Goal: Task Accomplishment & Management: Use online tool/utility

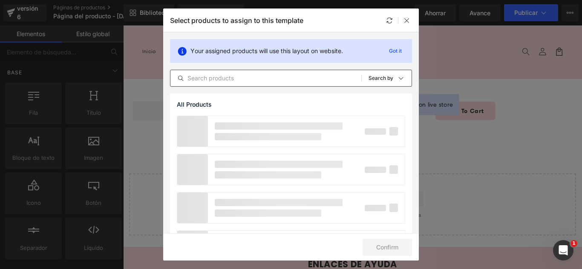
click at [242, 84] on div "All Products Shopify Collections Product Templates Shopify Collections Sort: Se…" at bounding box center [291, 78] width 242 height 17
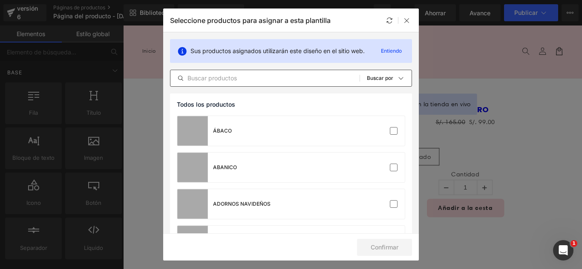
click at [239, 82] on input "text" at bounding box center [264, 78] width 189 height 10
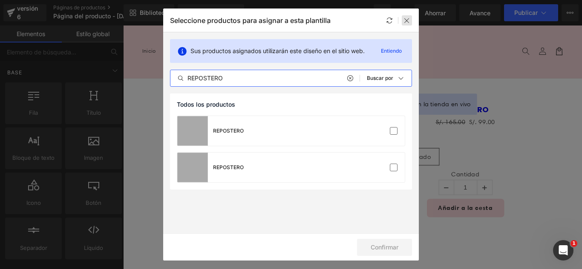
type input "REPOSTERO"
click at [410, 18] on div at bounding box center [406, 20] width 10 height 10
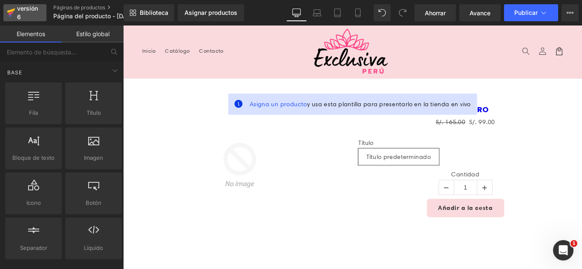
drag, startPoint x: 27, startPoint y: 7, endPoint x: 212, endPoint y: 23, distance: 185.0
click at [27, 7] on font "versión 6" at bounding box center [27, 13] width 21 height 16
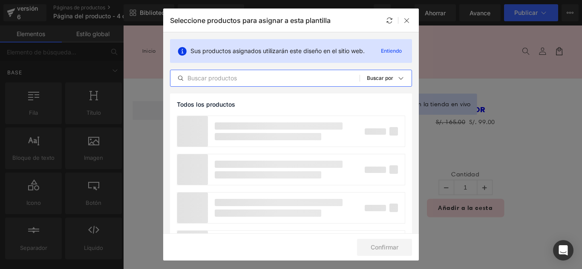
click at [264, 80] on input "text" at bounding box center [264, 78] width 189 height 10
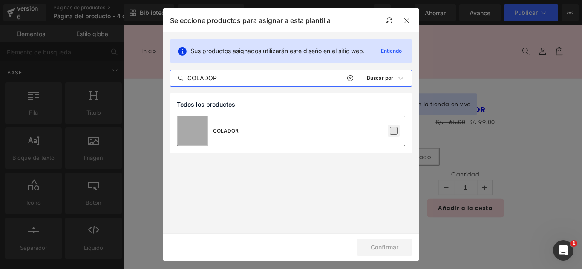
type input "COLADOR"
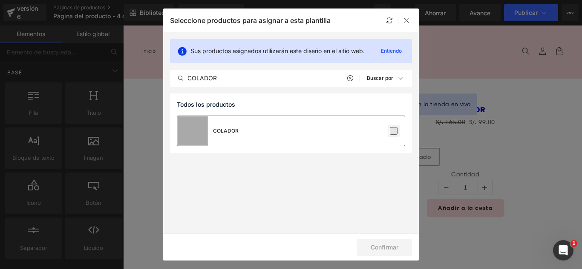
click at [392, 131] on label at bounding box center [394, 131] width 8 height 8
click at [393, 131] on input "checkbox" at bounding box center [393, 131] width 0 height 0
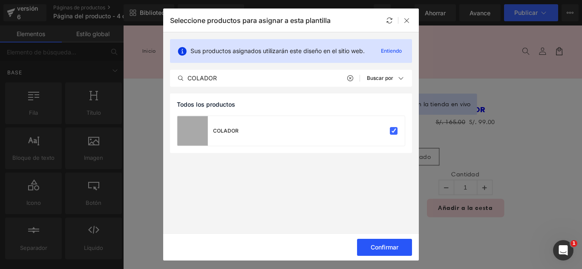
click at [389, 246] on font "Confirmar" at bounding box center [384, 247] width 28 height 7
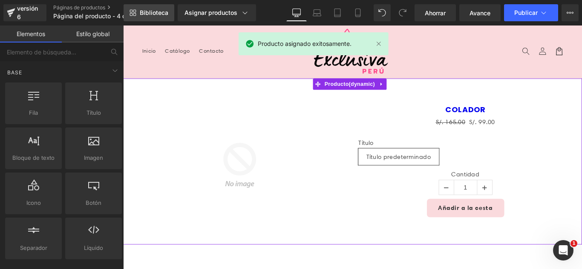
click at [163, 11] on font "Biblioteca" at bounding box center [154, 12] width 29 height 7
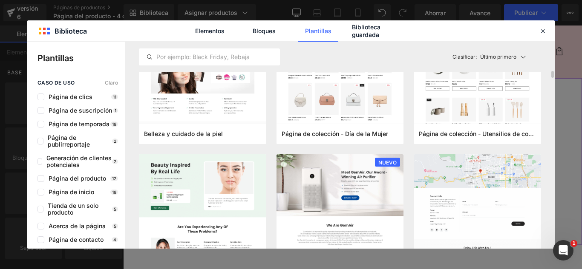
scroll to position [809, 0]
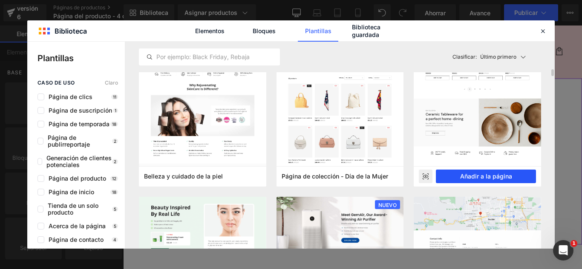
click at [505, 175] on font "Añadir a la página" at bounding box center [486, 176] width 52 height 7
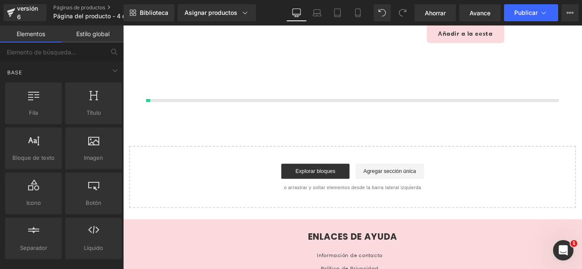
scroll to position [202, 0]
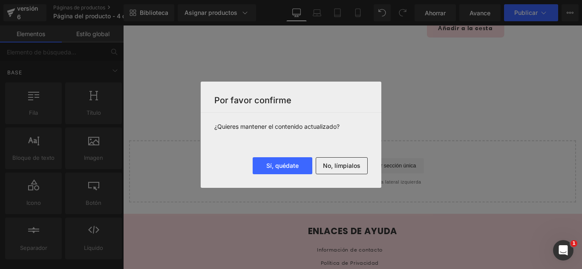
click at [347, 171] on button "No, límpialos" at bounding box center [341, 166] width 52 height 17
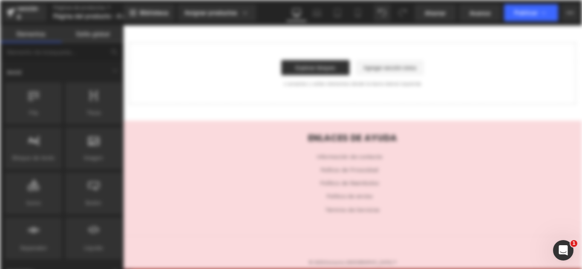
scroll to position [0, 0]
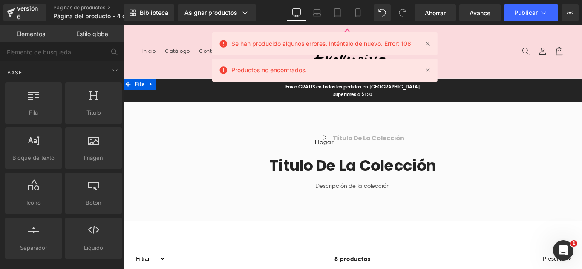
click at [151, 96] on link at bounding box center [154, 91] width 11 height 13
click at [174, 93] on icon at bounding box center [177, 92] width 6 height 6
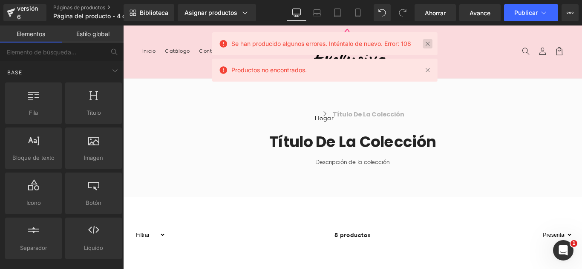
click at [430, 46] on link at bounding box center [427, 43] width 9 height 9
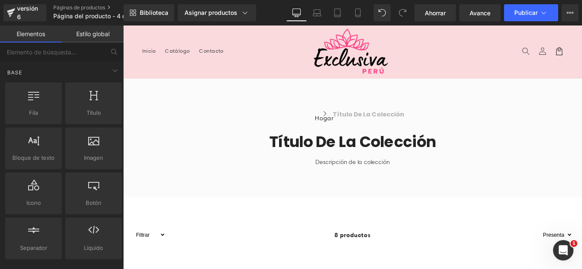
drag, startPoint x: 553, startPoint y: 72, endPoint x: 467, endPoint y: 48, distance: 88.7
click at [467, 48] on header "Menú Inicio Catálogo Contacto Iniciar sesión Inicio Catálogo Contacto [GEOGRAPH…" at bounding box center [380, 55] width 515 height 59
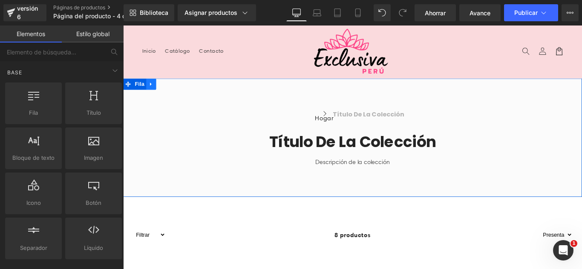
click at [153, 92] on icon at bounding box center [154, 92] width 2 height 4
click at [174, 92] on icon at bounding box center [177, 92] width 6 height 6
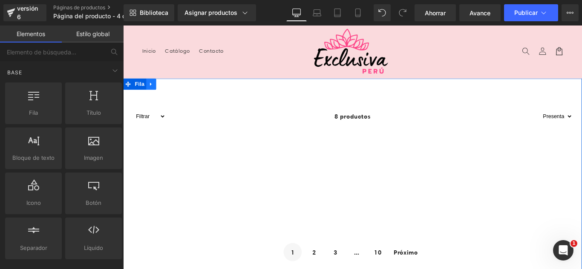
click at [152, 94] on icon at bounding box center [155, 92] width 6 height 6
click at [174, 93] on icon at bounding box center [177, 92] width 6 height 6
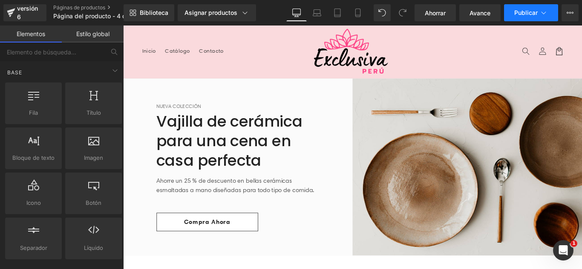
click at [550, 11] on button "Publicar" at bounding box center [531, 12] width 54 height 17
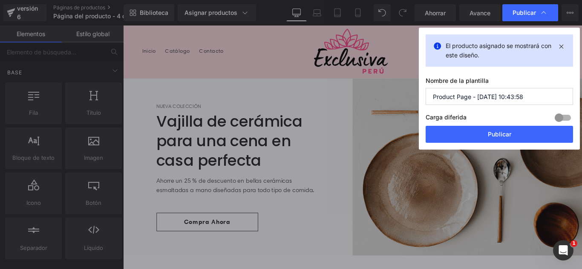
click at [527, 97] on input "Product Page - [DATE] 10:43:58" at bounding box center [498, 96] width 147 height 17
click at [527, 96] on input "Product Page - [DATE] 10:43:58" at bounding box center [498, 96] width 147 height 17
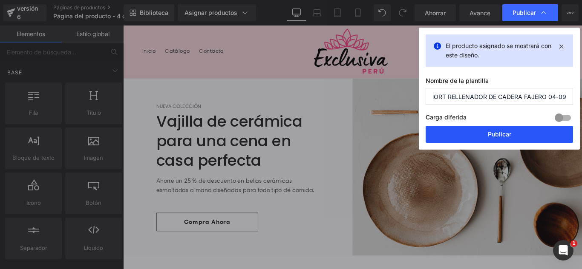
type input "SHORT RELLENADOR DE CADERA FAJERO 04-09"
click at [509, 138] on font "Publicar" at bounding box center [498, 135] width 23 height 8
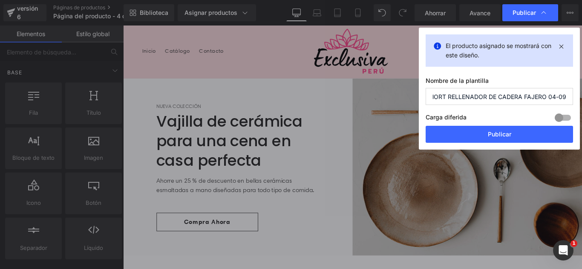
scroll to position [0, 0]
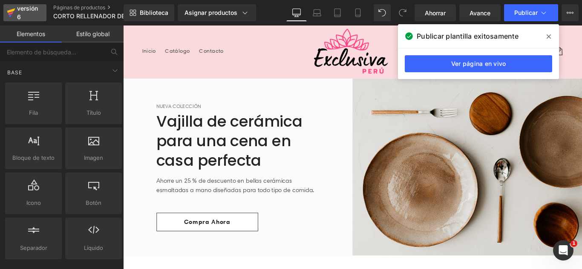
click at [26, 13] on div "versión 6" at bounding box center [28, 13] width 26 height 20
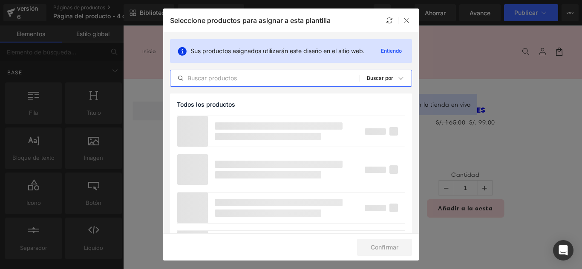
click at [245, 81] on input "text" at bounding box center [264, 78] width 189 height 10
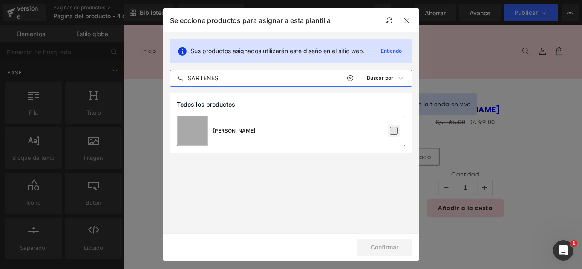
type input "SARTENES"
click at [391, 132] on label at bounding box center [394, 131] width 8 height 8
click at [393, 131] on input "checkbox" at bounding box center [393, 131] width 0 height 0
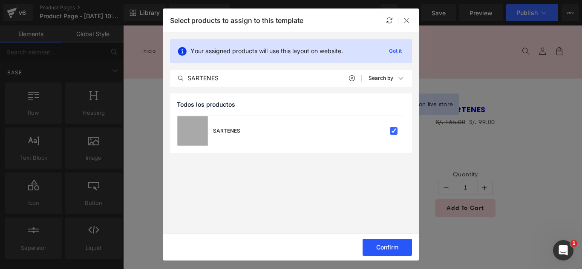
click at [390, 246] on button "Confirm" at bounding box center [386, 247] width 49 height 17
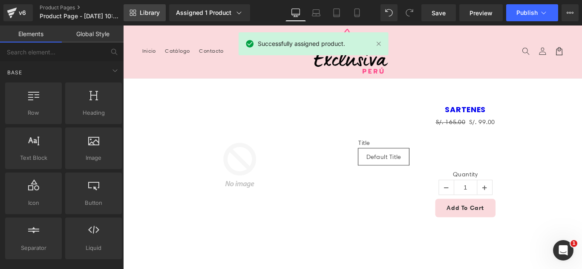
click at [143, 13] on span "Library" at bounding box center [150, 13] width 20 height 8
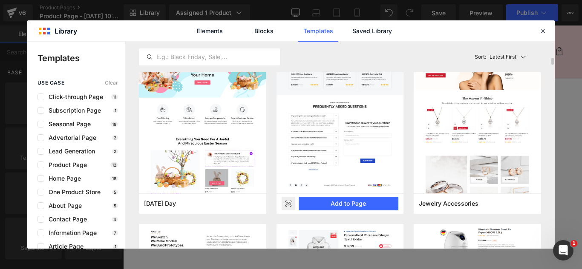
scroll to position [2852, 0]
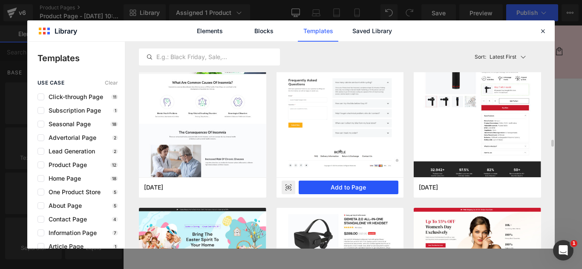
click at [364, 189] on button "Add to Page" at bounding box center [348, 188] width 100 height 14
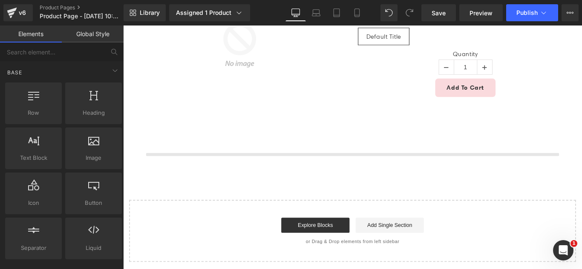
scroll to position [202, 0]
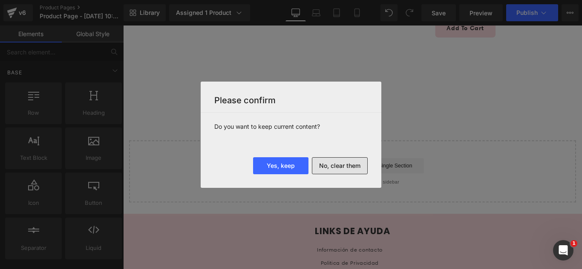
click at [355, 171] on button "No, clear them" at bounding box center [340, 166] width 56 height 17
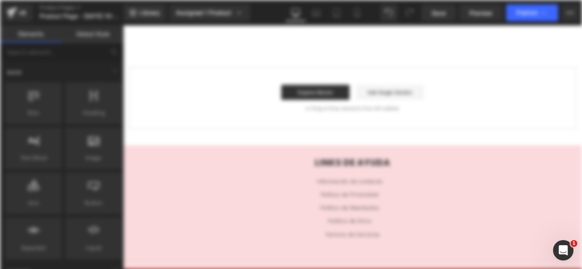
scroll to position [0, 0]
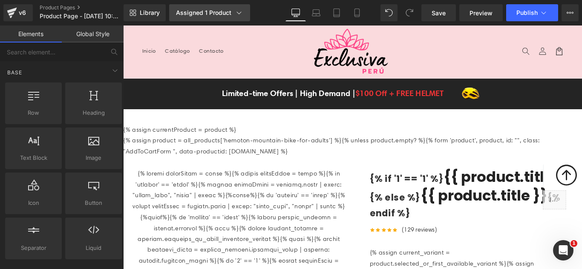
click at [236, 14] on icon at bounding box center [239, 13] width 9 height 9
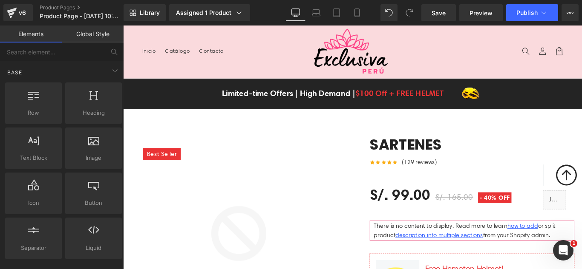
click at [488, 51] on header "Menu Inicio Catálogo Contacto Iniciar sesión Inicio Catálogo Contacto" at bounding box center [380, 55] width 515 height 59
click at [183, 64] on header "Menu Inicio Catálogo Contacto Iniciar sesión Inicio Catálogo Contacto" at bounding box center [380, 55] width 515 height 59
click at [182, 53] on span "Catálogo" at bounding box center [184, 54] width 28 height 8
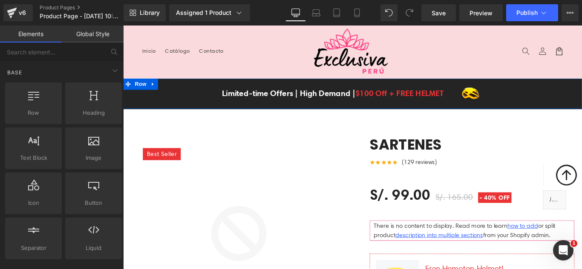
drag, startPoint x: 157, startPoint y: 92, endPoint x: 167, endPoint y: 89, distance: 11.1
click at [157, 92] on link at bounding box center [156, 91] width 11 height 13
click at [176, 91] on icon at bounding box center [179, 92] width 6 height 6
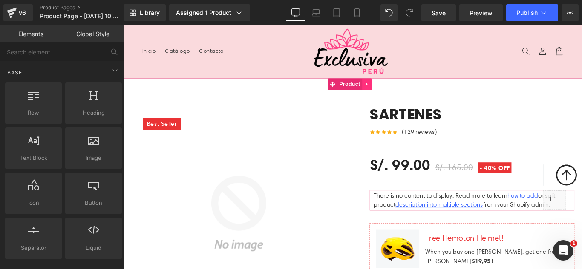
click at [398, 92] on icon at bounding box center [397, 92] width 6 height 6
click at [402, 94] on icon at bounding box center [402, 92] width 6 height 6
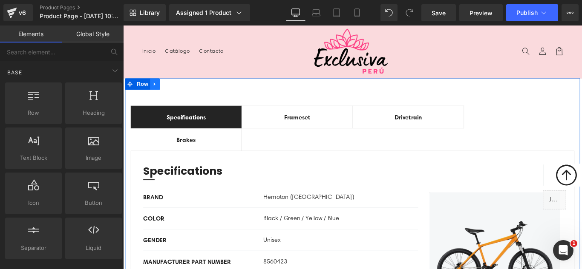
click at [160, 94] on link at bounding box center [158, 91] width 11 height 13
click at [178, 96] on link at bounding box center [180, 91] width 11 height 13
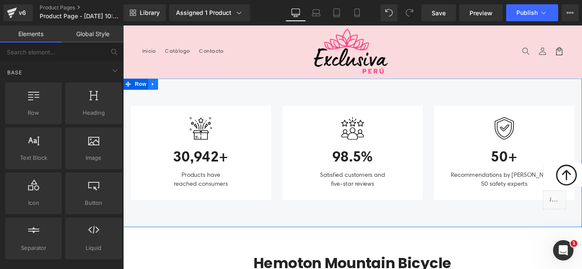
click at [155, 90] on icon at bounding box center [156, 92] width 2 height 4
click at [178, 92] on icon at bounding box center [179, 92] width 6 height 6
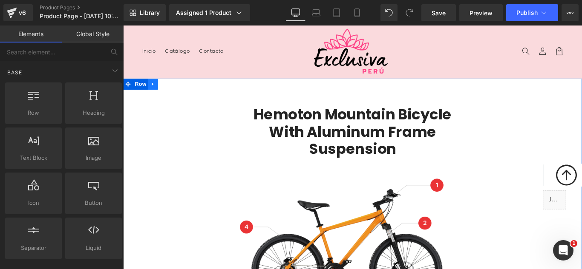
click at [155, 94] on icon at bounding box center [157, 92] width 6 height 6
click at [176, 93] on icon at bounding box center [179, 92] width 6 height 6
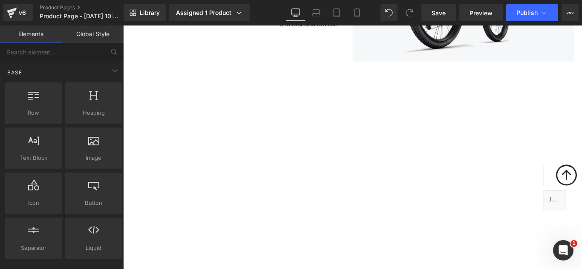
scroll to position [383, 0]
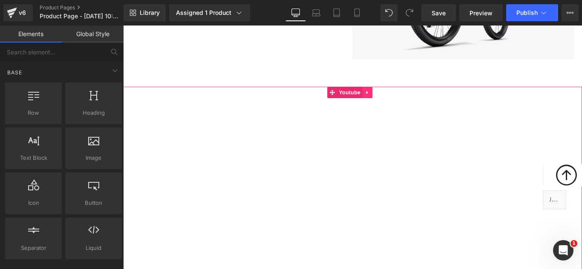
click at [398, 104] on icon at bounding box center [397, 101] width 6 height 6
click at [401, 102] on icon at bounding box center [403, 101] width 6 height 6
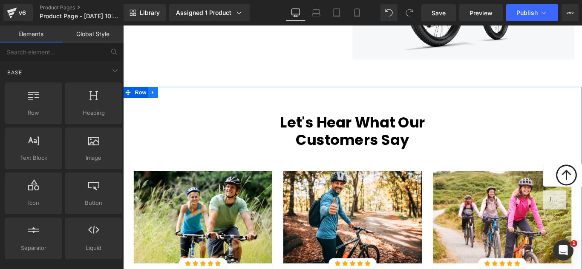
click at [154, 103] on icon at bounding box center [157, 101] width 6 height 6
click at [179, 102] on link at bounding box center [178, 101] width 11 height 13
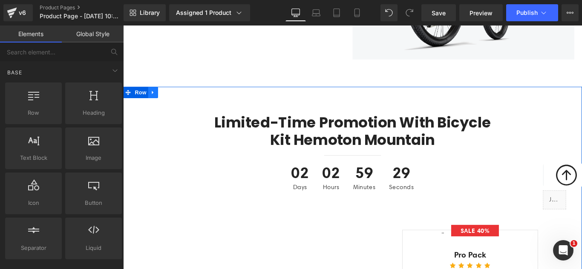
click at [155, 101] on icon at bounding box center [156, 101] width 2 height 4
click at [173, 103] on link at bounding box center [178, 101] width 11 height 13
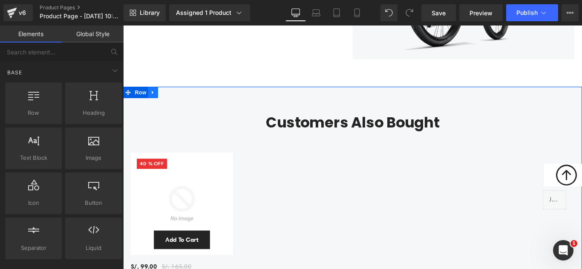
click at [152, 106] on link at bounding box center [156, 101] width 11 height 13
click at [176, 102] on icon at bounding box center [179, 101] width 6 height 6
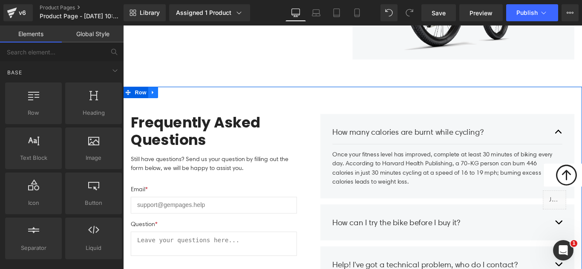
click at [154, 104] on icon at bounding box center [157, 101] width 6 height 6
click at [177, 100] on icon at bounding box center [179, 101] width 6 height 6
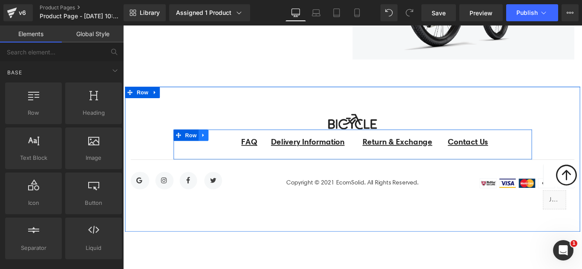
click at [213, 151] on icon at bounding box center [213, 149] width 6 height 6
click at [232, 148] on icon at bounding box center [235, 149] width 6 height 6
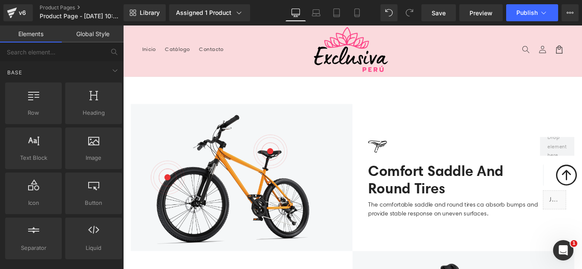
scroll to position [0, 0]
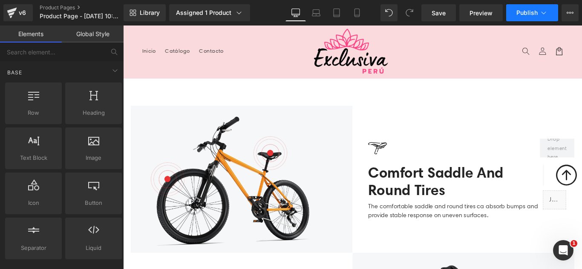
click at [539, 12] on icon at bounding box center [543, 13] width 9 height 9
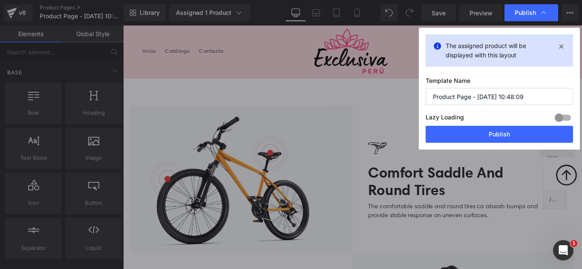
click at [536, 101] on input "Product Page - Sep 4, 10:48:09" at bounding box center [498, 96] width 147 height 17
click at [535, 100] on input "Product Page - Sep 4, 10:48:09" at bounding box center [498, 96] width 147 height 17
type input "SHORT RELLENADOR DE CADERA NORMAL 04-09"
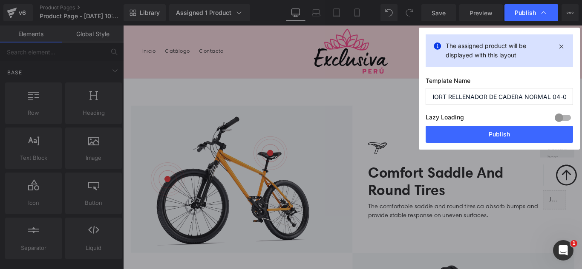
scroll to position [0, 11]
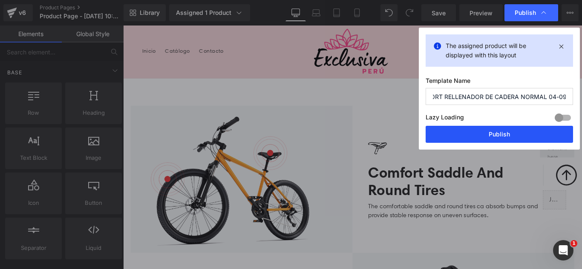
click at [501, 129] on button "Publish" at bounding box center [498, 134] width 147 height 17
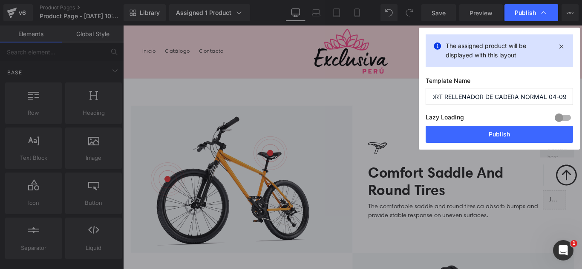
scroll to position [0, 0]
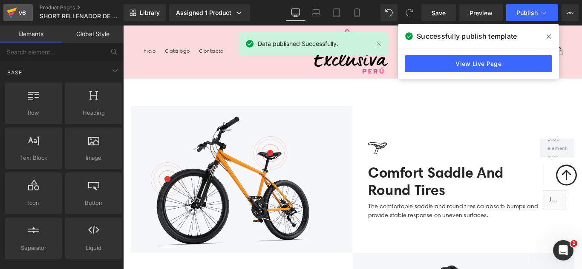
click at [19, 19] on link "v6" at bounding box center [17, 12] width 29 height 17
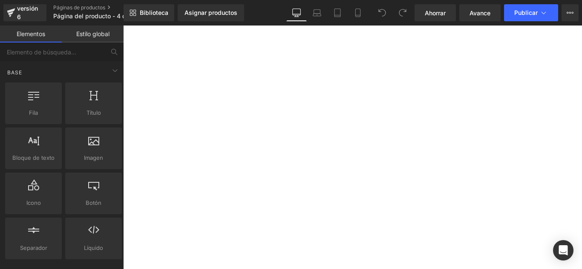
click at [221, 14] on font "Asignar productos" at bounding box center [210, 12] width 53 height 7
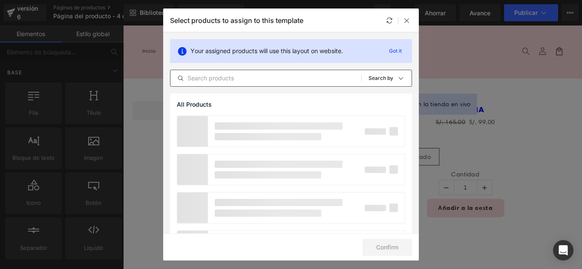
click at [246, 80] on input "text" at bounding box center [265, 78] width 191 height 10
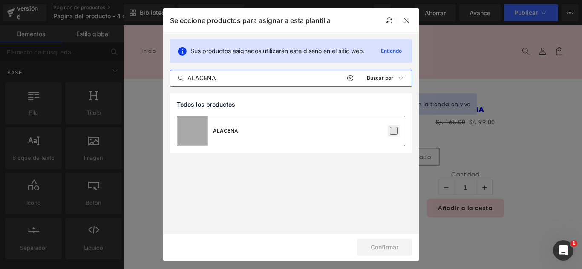
type input "ALACENA"
click at [393, 131] on label at bounding box center [394, 131] width 8 height 8
click at [393, 131] on input "checkbox" at bounding box center [393, 131] width 0 height 0
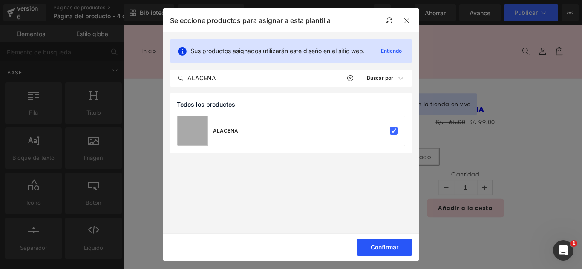
click at [388, 246] on font "Confirmar" at bounding box center [384, 247] width 28 height 7
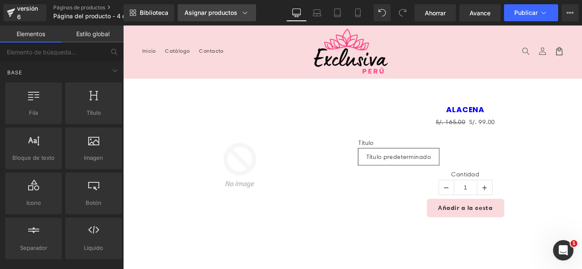
click at [228, 17] on link "Asignar productos" at bounding box center [217, 12] width 78 height 17
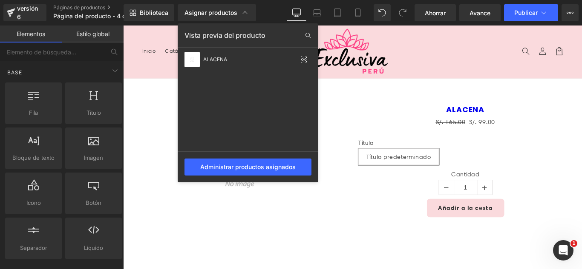
click at [149, 124] on div at bounding box center [352, 148] width 458 height 244
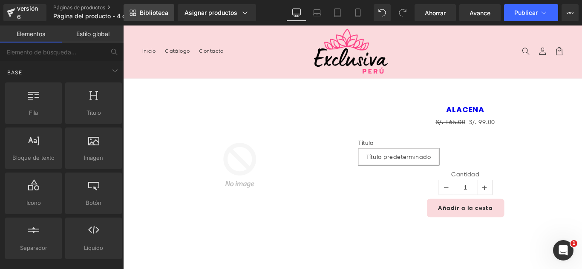
click at [140, 12] on font "Biblioteca" at bounding box center [154, 12] width 29 height 7
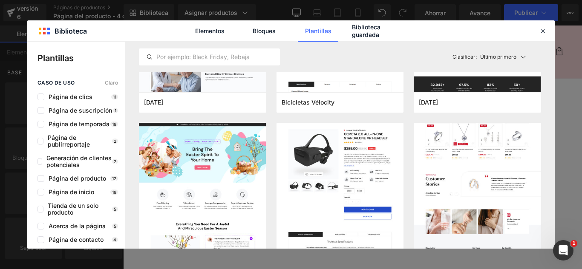
scroll to position [3108, 0]
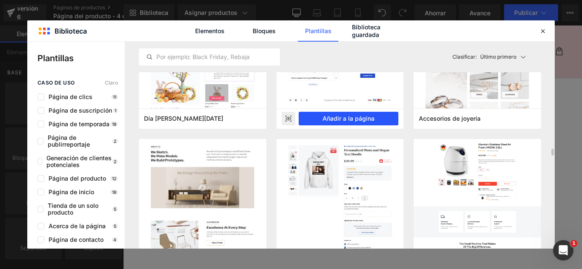
click at [346, 117] on font "Añadir a la página" at bounding box center [348, 118] width 52 height 7
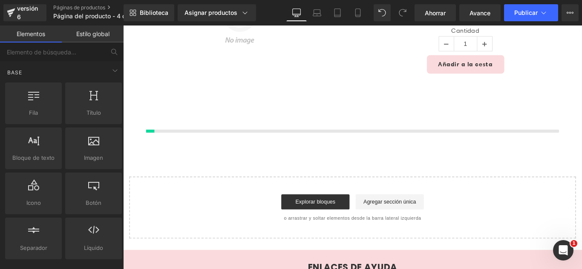
scroll to position [202, 0]
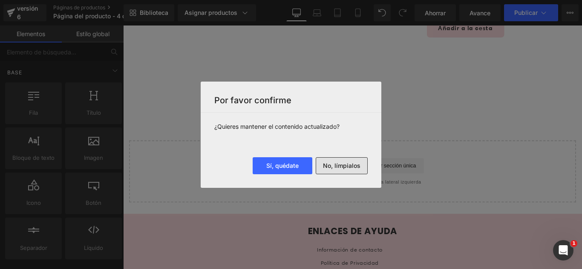
click at [367, 168] on button "No, límpialos" at bounding box center [341, 166] width 52 height 17
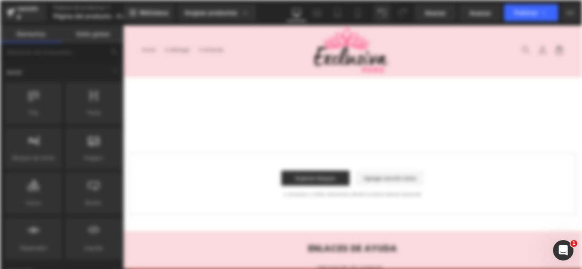
scroll to position [0, 0]
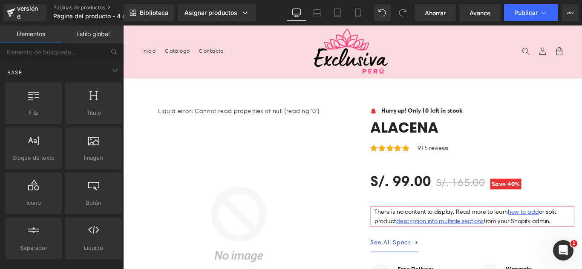
click at [458, 66] on header "Menú Inicio Catálogo Contacto Iniciar sesión Inicio Catálogo Contacto Búsqueda" at bounding box center [380, 55] width 515 height 59
drag, startPoint x: 259, startPoint y: 54, endPoint x: 327, endPoint y: 78, distance: 72.2
click at [475, 61] on header "Menú Inicio Catálogo Contacto Iniciar sesión Inicio Catálogo Contacto Búsqueda" at bounding box center [380, 55] width 515 height 59
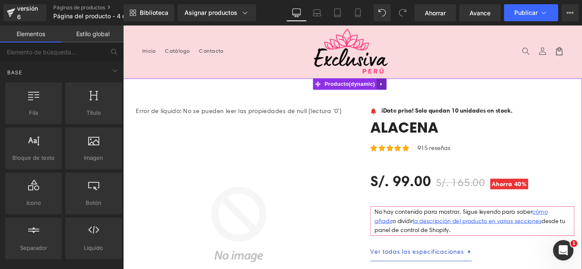
click at [411, 93] on icon at bounding box center [413, 92] width 6 height 6
click at [418, 92] on icon at bounding box center [419, 92] width 6 height 6
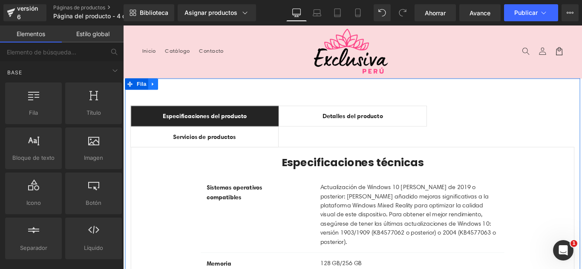
click at [155, 90] on icon at bounding box center [157, 92] width 6 height 6
click at [176, 90] on icon at bounding box center [179, 92] width 6 height 6
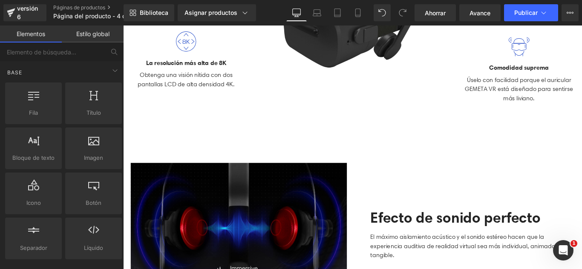
scroll to position [170, 0]
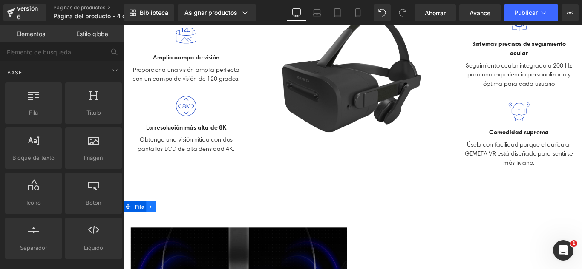
click at [153, 231] on link at bounding box center [154, 229] width 11 height 13
click at [174, 226] on icon at bounding box center [177, 229] width 6 height 6
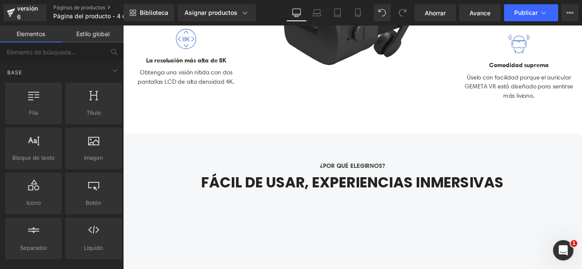
scroll to position [255, 0]
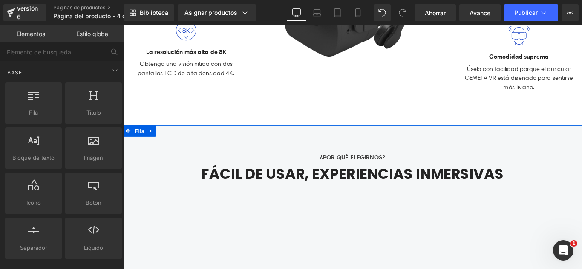
click at [151, 145] on link at bounding box center [154, 144] width 11 height 13
click at [174, 144] on icon at bounding box center [177, 144] width 6 height 6
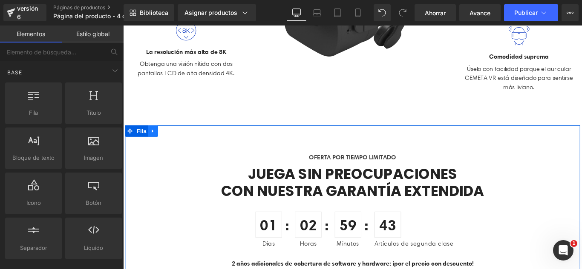
click at [154, 144] on icon at bounding box center [157, 144] width 6 height 6
click at [175, 148] on link at bounding box center [178, 144] width 11 height 13
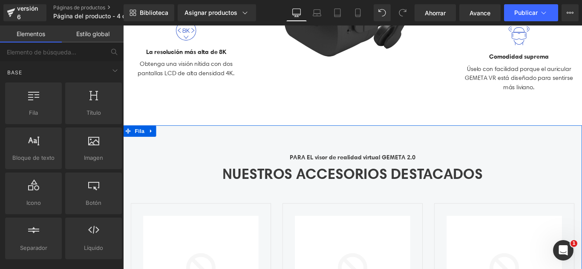
click at [153, 143] on icon at bounding box center [154, 144] width 2 height 4
click at [174, 144] on icon at bounding box center [177, 144] width 6 height 6
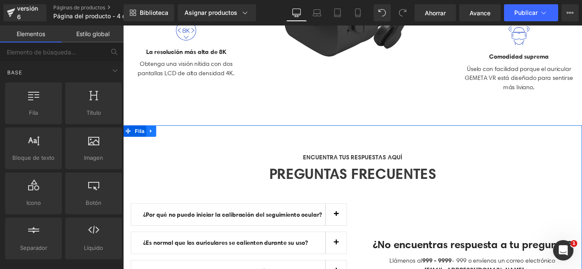
click at [152, 145] on icon at bounding box center [155, 144] width 6 height 6
click at [174, 145] on icon at bounding box center [177, 144] width 6 height 6
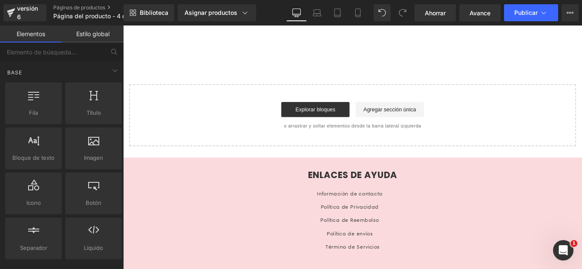
scroll to position [304, 0]
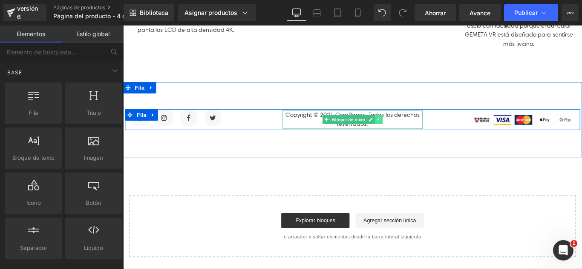
click at [409, 131] on icon at bounding box center [409, 131] width 1 height 3
click at [412, 131] on icon at bounding box center [414, 131] width 5 height 5
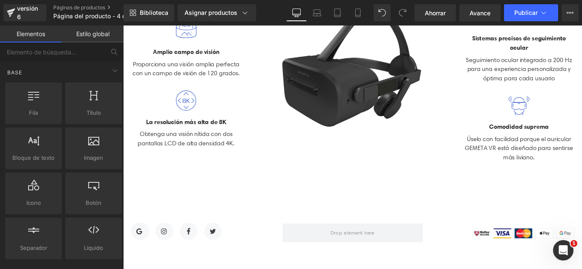
scroll to position [0, 0]
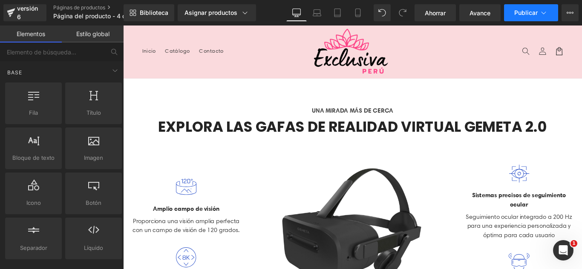
click at [549, 17] on button "Publicar" at bounding box center [531, 12] width 54 height 17
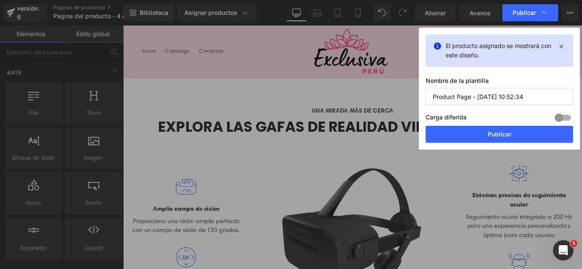
click at [530, 94] on input "Product Page - Sep 4, 10:52:34" at bounding box center [498, 96] width 147 height 17
click at [530, 93] on input "Product Page - Sep 4, 10:52:34" at bounding box center [498, 96] width 147 height 17
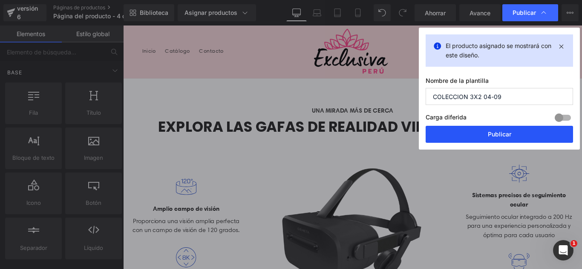
type input "COLECCION 3X2 04-09"
click at [525, 141] on button "Publicar" at bounding box center [498, 134] width 147 height 17
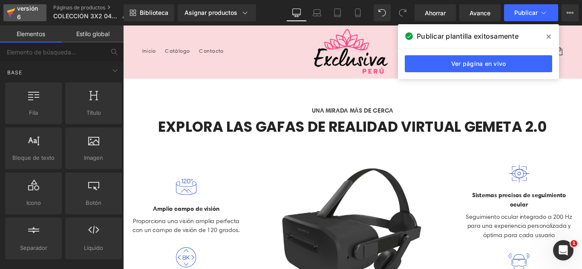
click at [30, 14] on div "versión 6" at bounding box center [28, 13] width 26 height 20
